Goal: Task Accomplishment & Management: Use online tool/utility

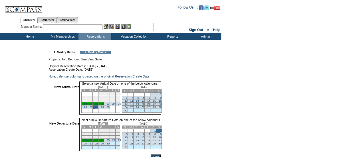
click at [156, 132] on link "1" at bounding box center [154, 131] width 1 height 3
click at [156, 133] on td "1" at bounding box center [153, 131] width 6 height 4
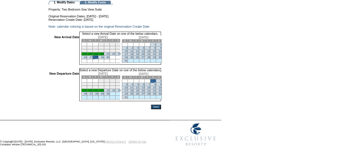
click at [161, 106] on input "Next" at bounding box center [156, 107] width 10 height 5
